Goal: Information Seeking & Learning: Check status

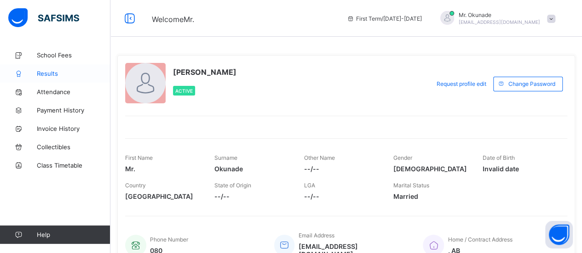
click at [51, 77] on span "Results" at bounding box center [74, 73] width 74 height 7
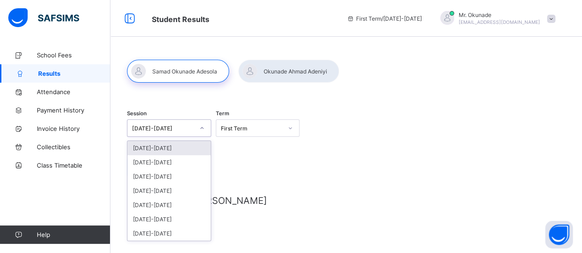
click at [200, 132] on div at bounding box center [202, 128] width 16 height 15
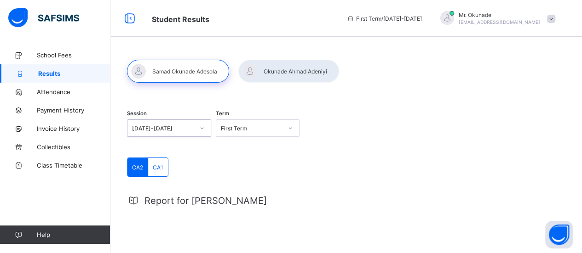
click at [200, 132] on div at bounding box center [202, 128] width 16 height 15
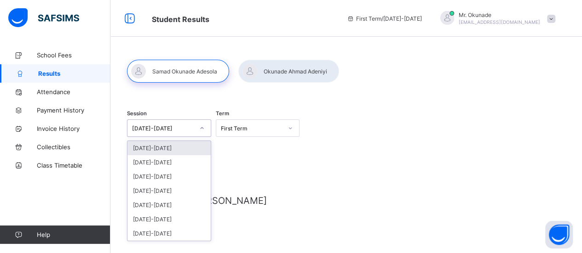
click at [200, 132] on div at bounding box center [202, 128] width 16 height 15
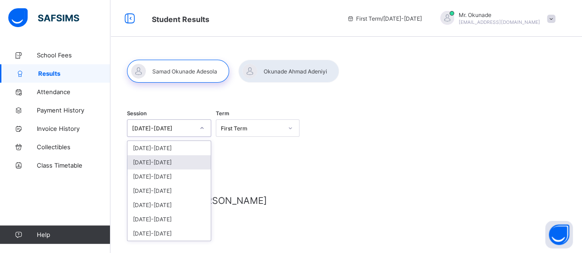
click at [167, 162] on div "[DATE]-[DATE]" at bounding box center [168, 162] width 83 height 14
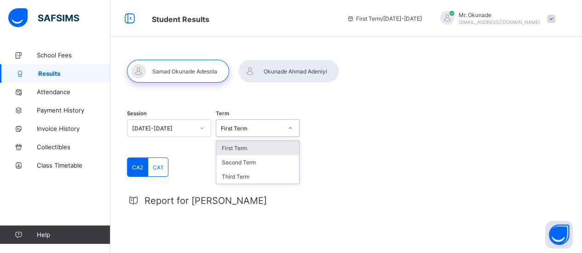
click at [252, 127] on div "First Term" at bounding box center [252, 128] width 62 height 7
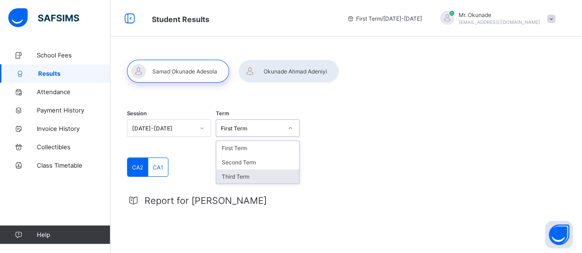
click at [250, 175] on div "Third Term" at bounding box center [257, 177] width 83 height 14
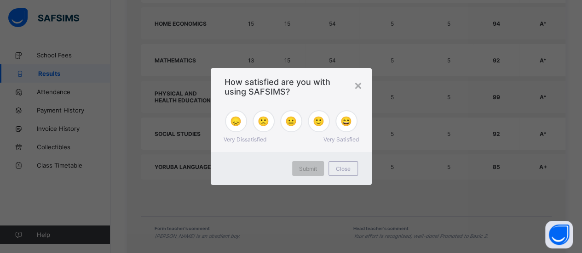
scroll to position [1009, 0]
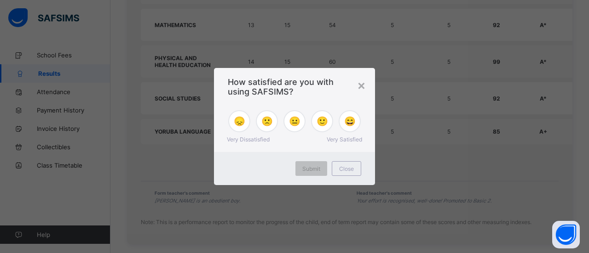
drag, startPoint x: 585, startPoint y: 138, endPoint x: 582, endPoint y: 222, distance: 83.3
click at [345, 127] on span "😄" at bounding box center [349, 121] width 11 height 11
click at [312, 173] on div "Submit" at bounding box center [311, 168] width 32 height 15
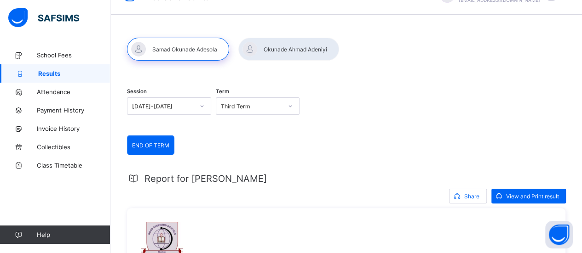
scroll to position [0, 0]
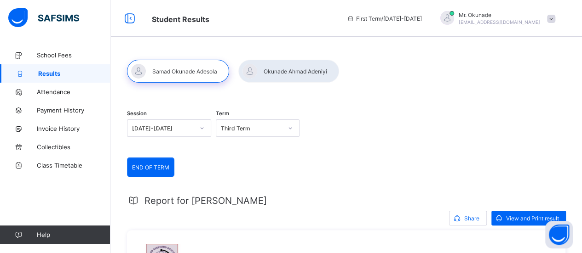
click at [284, 69] on div at bounding box center [288, 71] width 101 height 23
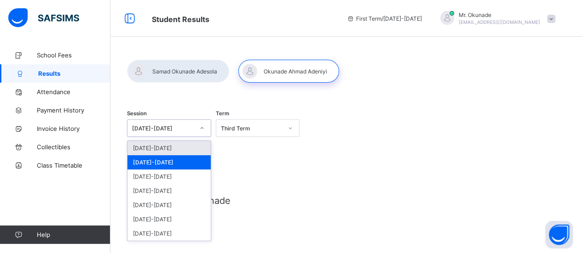
click at [206, 127] on div at bounding box center [202, 128] width 16 height 15
click at [171, 163] on div "[DATE]-[DATE]" at bounding box center [168, 162] width 83 height 14
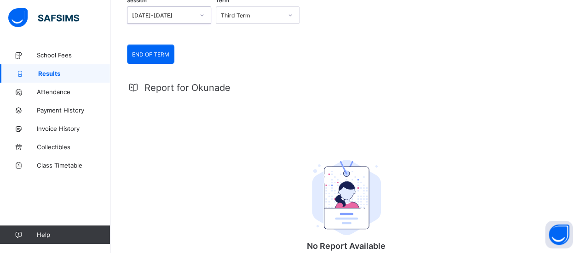
scroll to position [113, 0]
click at [156, 95] on div "Report for Okunade No Report Available This child has no report available for t…" at bounding box center [346, 192] width 438 height 236
click at [146, 50] on div "END OF TERM" at bounding box center [150, 55] width 46 height 18
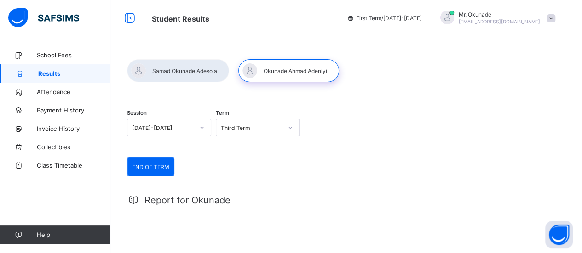
scroll to position [0, 0]
click at [160, 73] on div at bounding box center [178, 71] width 102 height 23
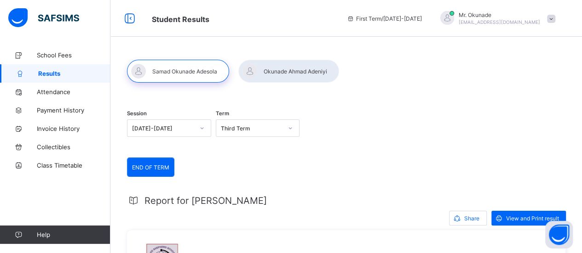
click at [274, 69] on div at bounding box center [288, 71] width 101 height 23
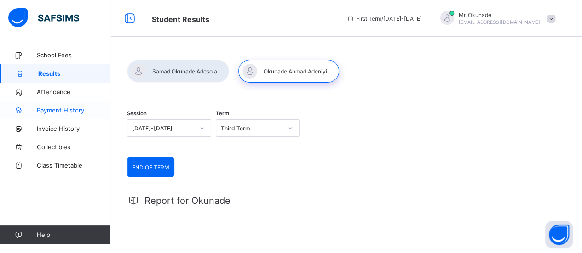
click at [53, 112] on span "Payment History" at bounding box center [74, 110] width 74 height 7
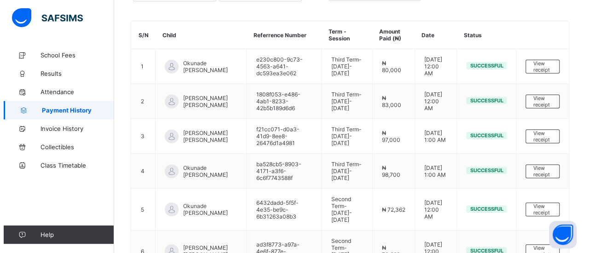
scroll to position [87, 0]
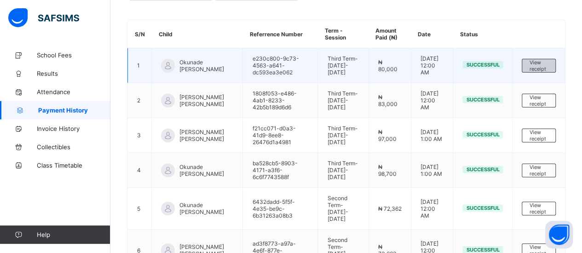
click at [540, 68] on span "View receipt" at bounding box center [538, 65] width 19 height 13
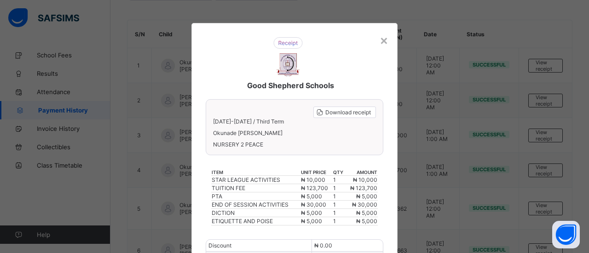
click at [350, 127] on div "Download receipt [DATE]-[DATE] / Third Term Okunade [PERSON_NAME] NURSERY 2 PEA…" at bounding box center [295, 127] width 178 height 56
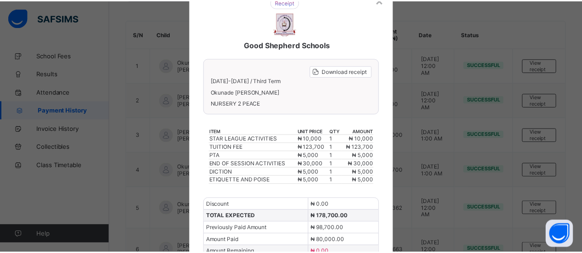
scroll to position [0, 0]
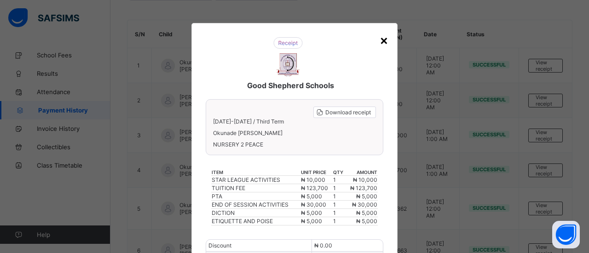
click at [384, 44] on div "×" at bounding box center [383, 40] width 9 height 16
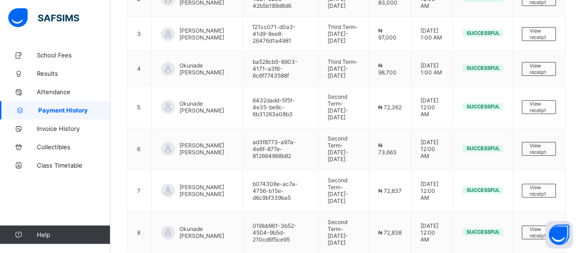
scroll to position [72, 0]
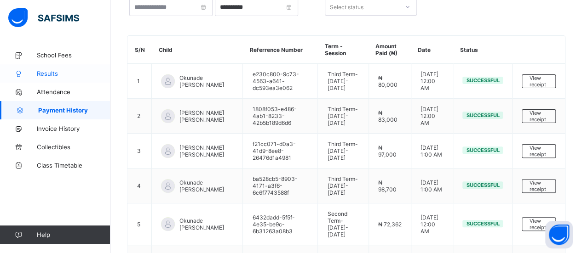
click at [52, 75] on span "Results" at bounding box center [74, 73] width 74 height 7
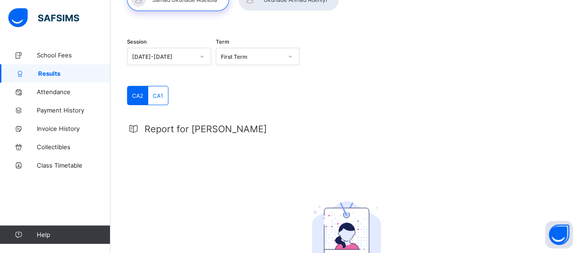
click at [286, 3] on div at bounding box center [288, -1] width 101 height 23
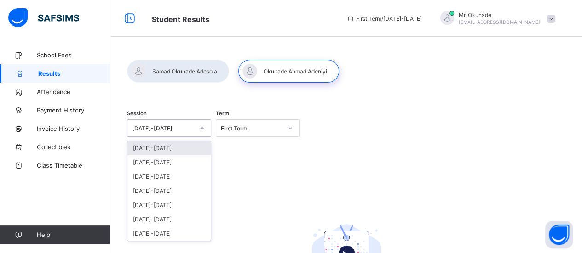
click at [203, 131] on div at bounding box center [202, 128] width 16 height 15
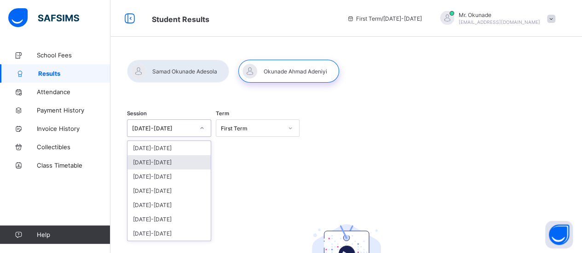
click at [160, 163] on div "[DATE]-[DATE]" at bounding box center [168, 162] width 83 height 14
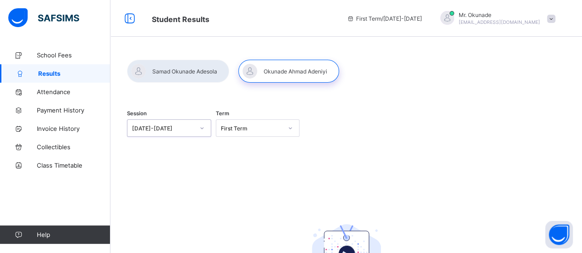
click at [283, 130] on div "First Term" at bounding box center [252, 128] width 62 height 7
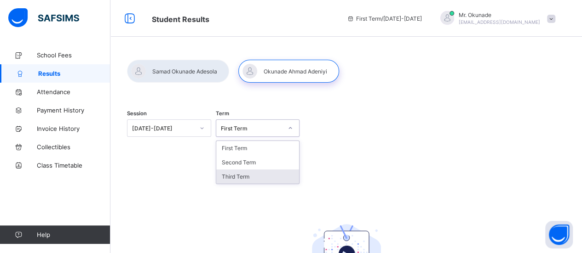
click at [255, 174] on div "Third Term" at bounding box center [257, 177] width 83 height 14
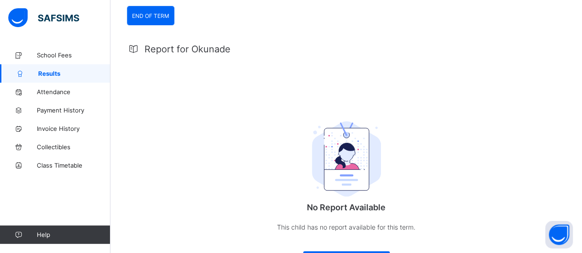
scroll to position [153, 0]
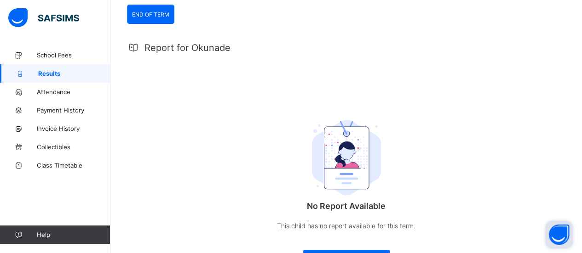
click at [558, 235] on button "Open asap" at bounding box center [559, 235] width 28 height 28
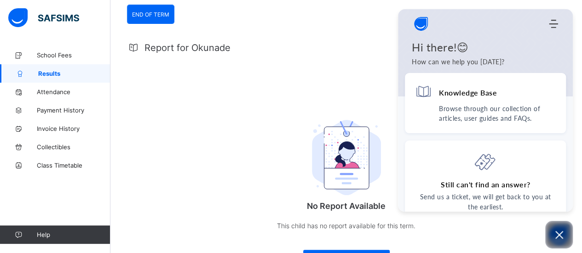
click at [367, 58] on div "Report for Okunade No Report Available This child has no report available for t…" at bounding box center [346, 151] width 438 height 236
click at [57, 58] on span "School Fees" at bounding box center [74, 55] width 74 height 7
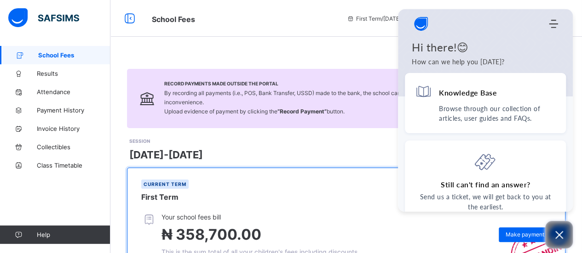
click at [558, 241] on icon "Open asap" at bounding box center [558, 234] width 11 height 11
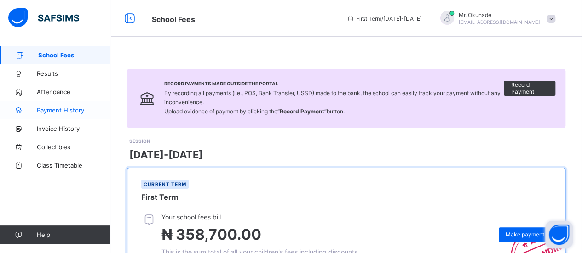
click at [57, 108] on span "Payment History" at bounding box center [74, 110] width 74 height 7
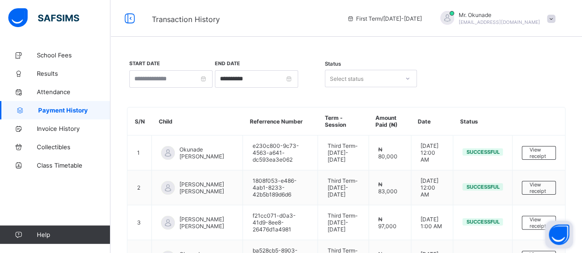
click at [555, 19] on span at bounding box center [551, 19] width 8 height 8
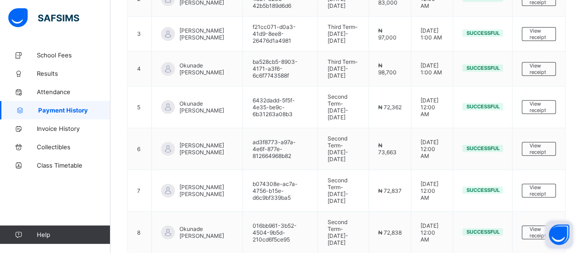
scroll to position [220, 0]
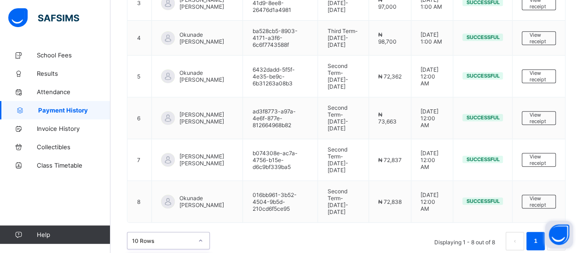
click at [199, 233] on div "option 20 Rows focused, 2 of 3. 3 results available. Use Up and Down to choose …" at bounding box center [168, 240] width 83 height 17
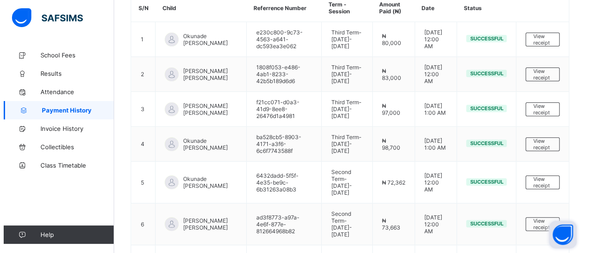
scroll to position [189, 0]
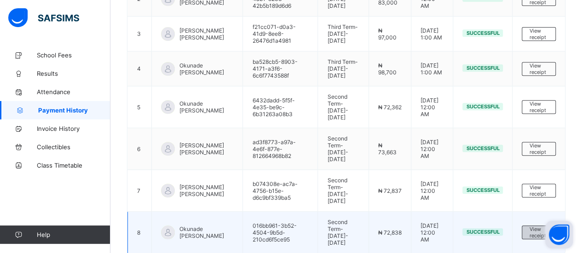
click at [543, 226] on span "View receipt" at bounding box center [538, 232] width 19 height 13
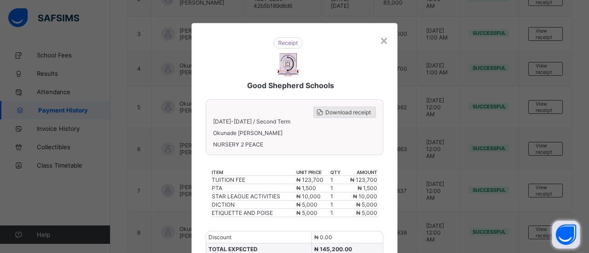
click at [336, 113] on span "Download receipt" at bounding box center [348, 112] width 46 height 7
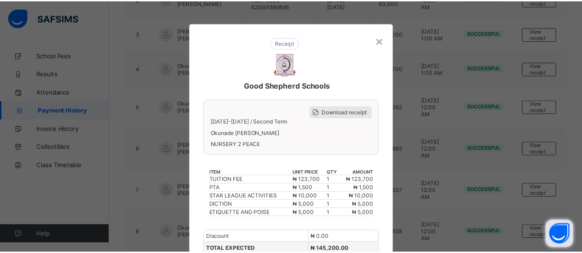
scroll to position [0, 0]
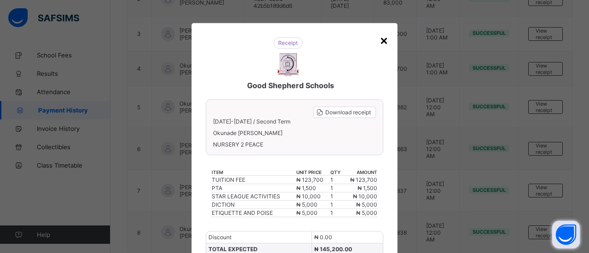
click at [380, 38] on div "×" at bounding box center [383, 40] width 9 height 16
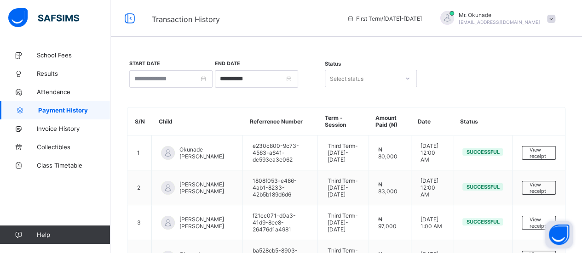
click at [405, 80] on icon at bounding box center [408, 78] width 6 height 9
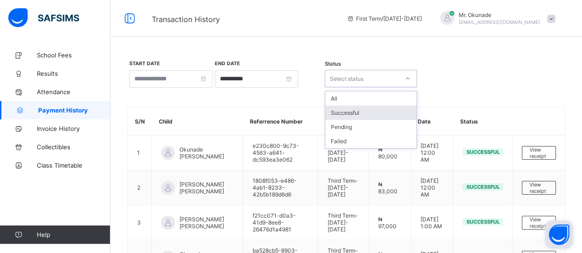
click at [361, 114] on div "Successful" at bounding box center [370, 113] width 91 height 14
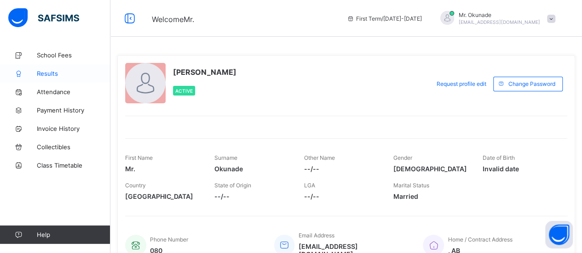
click at [54, 74] on span "Results" at bounding box center [74, 73] width 74 height 7
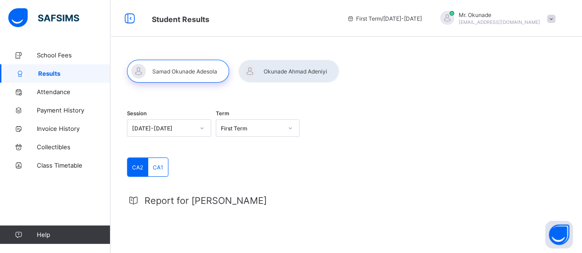
click at [555, 19] on span at bounding box center [551, 19] width 8 height 8
click at [406, 75] on div at bounding box center [346, 71] width 438 height 23
drag, startPoint x: 310, startPoint y: 1, endPoint x: 520, endPoint y: 84, distance: 224.9
click at [520, 84] on div "Session 2025-2026 Term First Term CA2 CA1 CA2 CA1 Report for Samad No Report Av…" at bounding box center [345, 234] width 471 height 376
click at [156, 169] on span "CA1" at bounding box center [158, 167] width 11 height 7
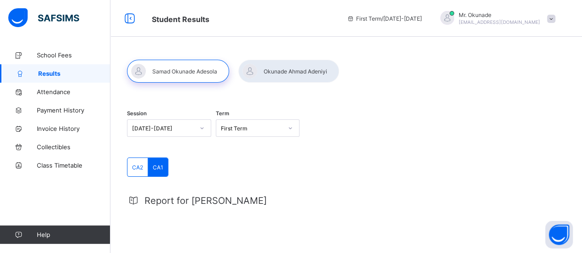
click at [133, 169] on span "CA2" at bounding box center [137, 167] width 11 height 7
